Goal: Check status: Check status

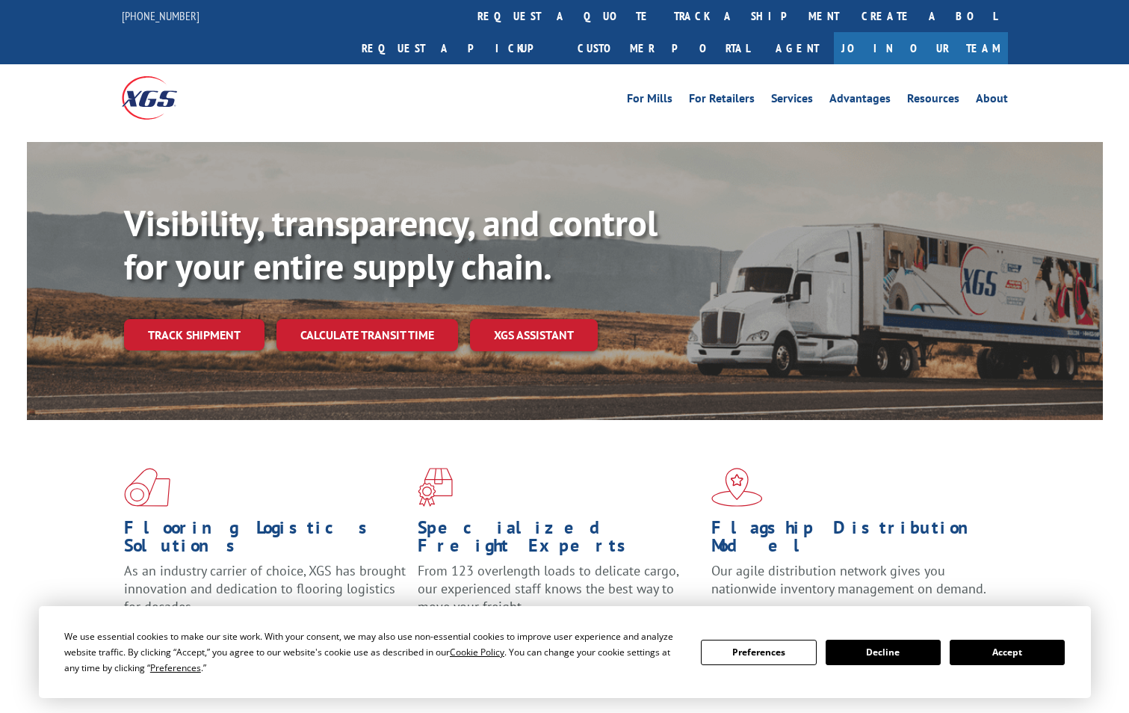
click at [663, 14] on link "track a shipment" at bounding box center [757, 16] width 188 height 32
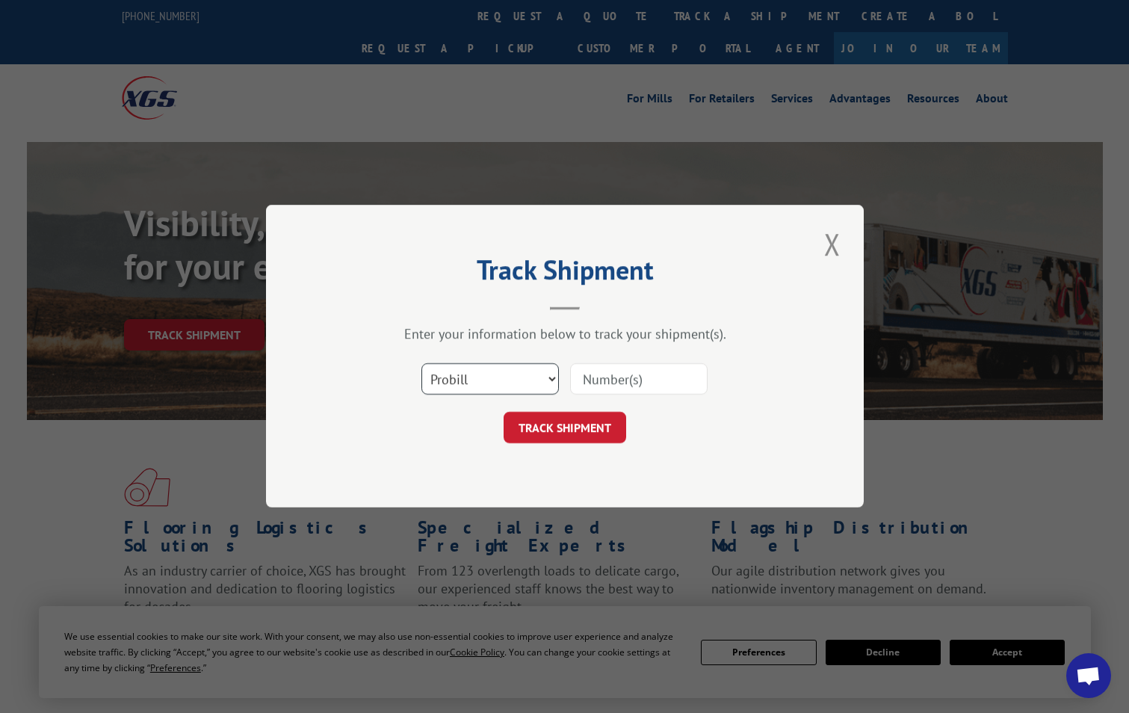
click at [546, 377] on select "Select category... Probill BOL PO" at bounding box center [490, 379] width 138 height 31
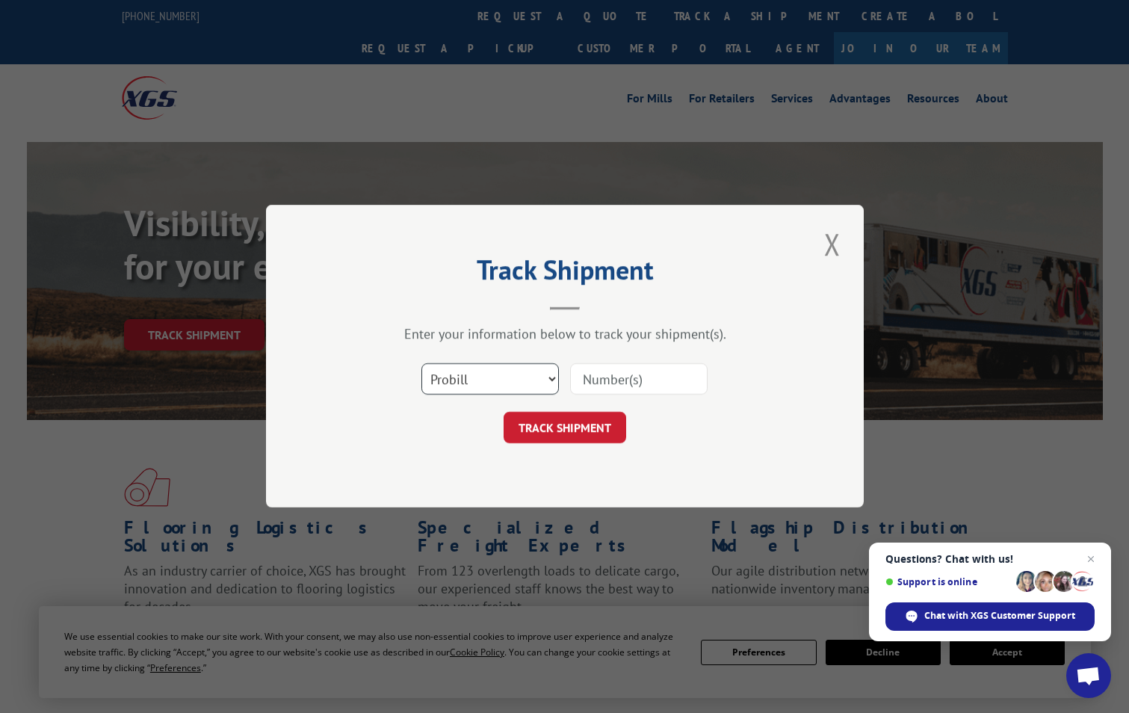
select select "bol"
click at [421, 364] on select "Select category... Probill BOL PO" at bounding box center [490, 379] width 138 height 31
click at [617, 380] on input at bounding box center [639, 379] width 138 height 31
paste input "6100041853"
type input "6100041853"
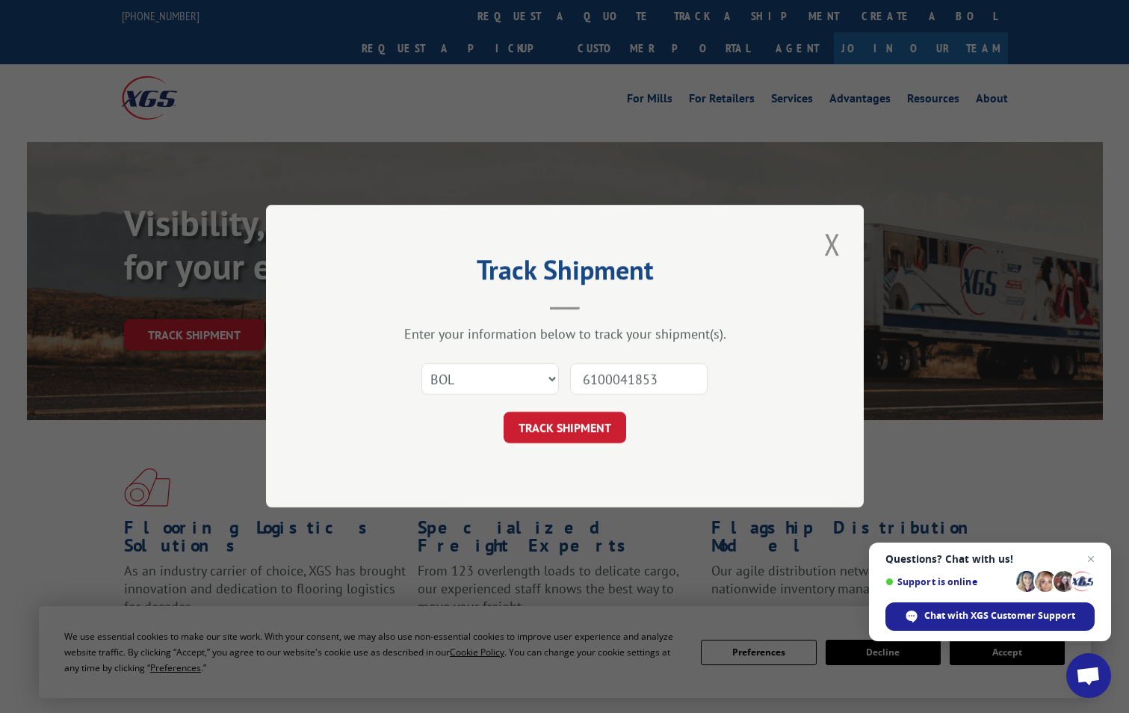
click at [534, 423] on button "TRACK SHIPMENT" at bounding box center [565, 428] width 123 height 31
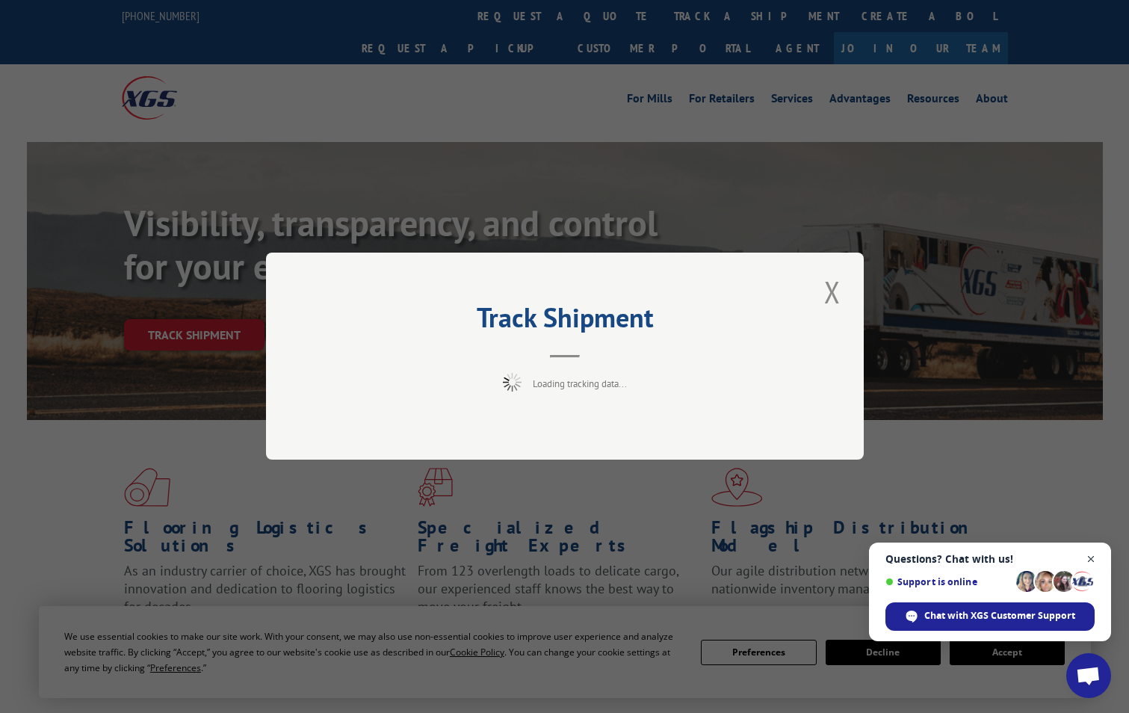
click at [1093, 560] on span "Open chat" at bounding box center [1091, 559] width 19 height 19
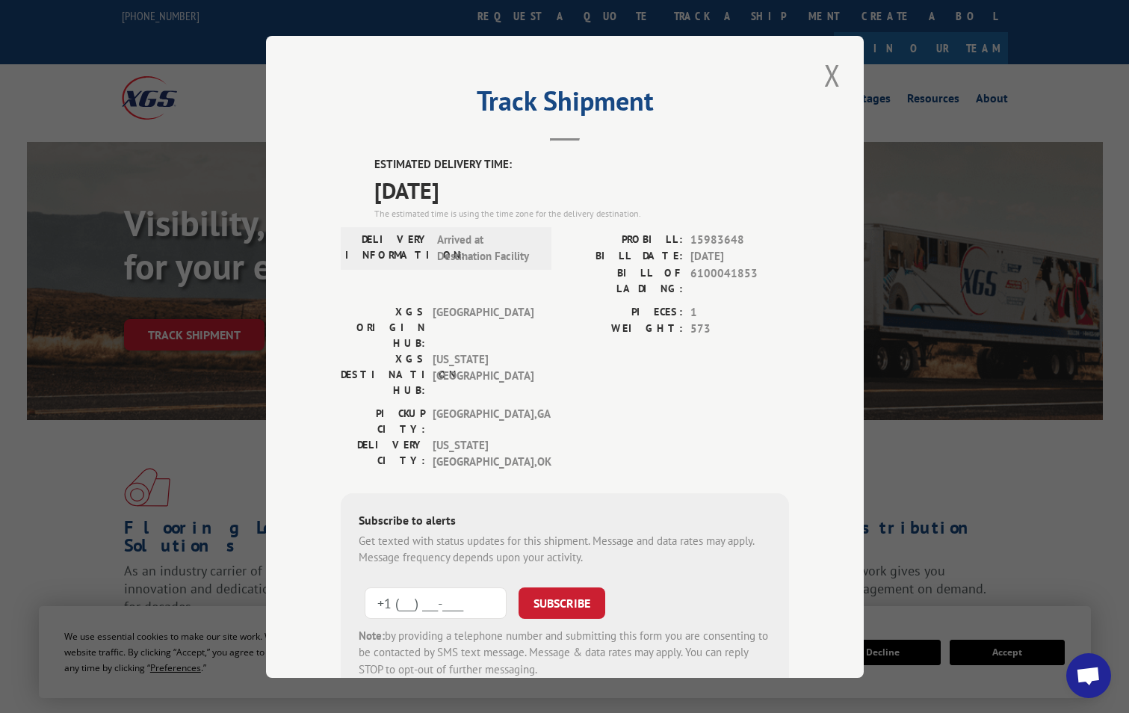
click at [391, 587] on input "+1 (___) ___-____" at bounding box center [436, 602] width 142 height 31
type input "+1 (405) 312-2677"
click at [540, 587] on button "SUBSCRIBE" at bounding box center [562, 602] width 87 height 31
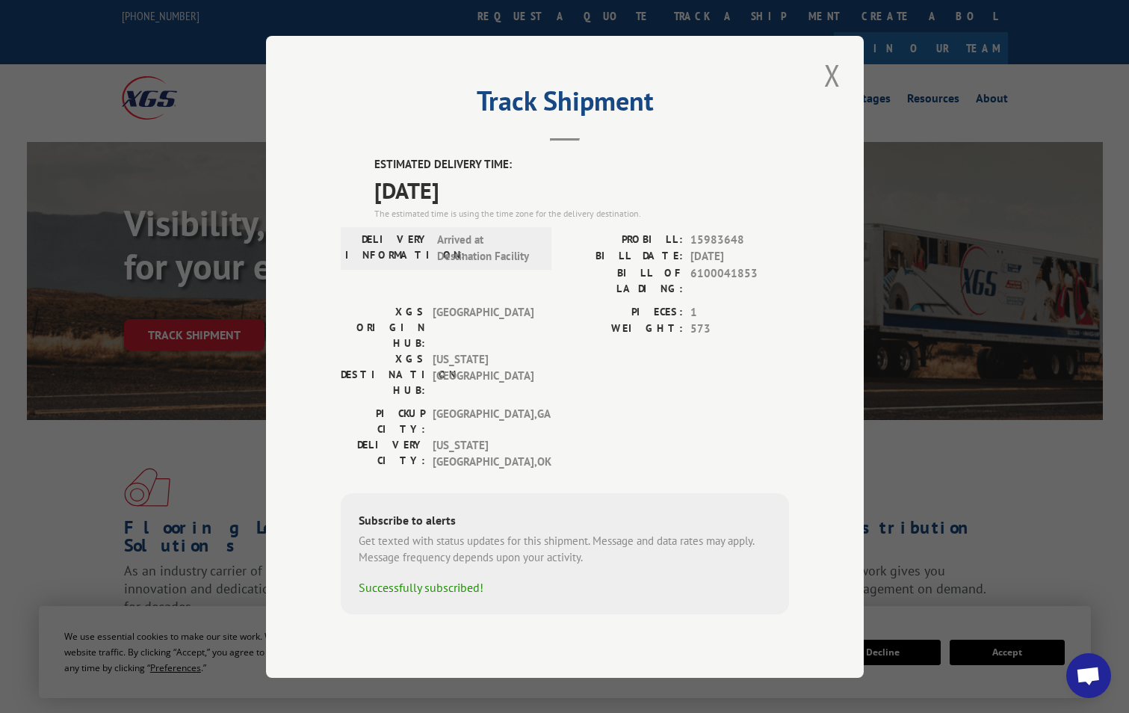
click at [827, 96] on button "Close modal" at bounding box center [832, 75] width 25 height 41
